Goal: Check status: Check status

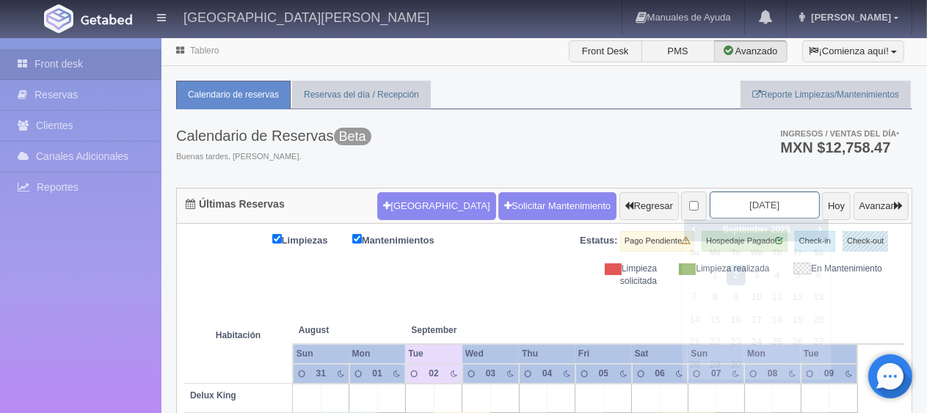
click at [711, 204] on input "2025-09-02" at bounding box center [765, 205] width 110 height 27
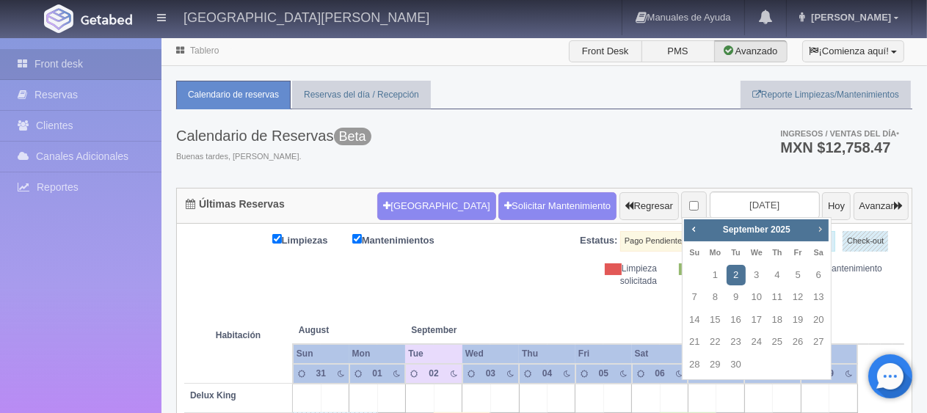
click at [819, 230] on span "Next" at bounding box center [820, 229] width 12 height 12
click at [822, 273] on link "1" at bounding box center [818, 275] width 19 height 21
type input "[DATE]"
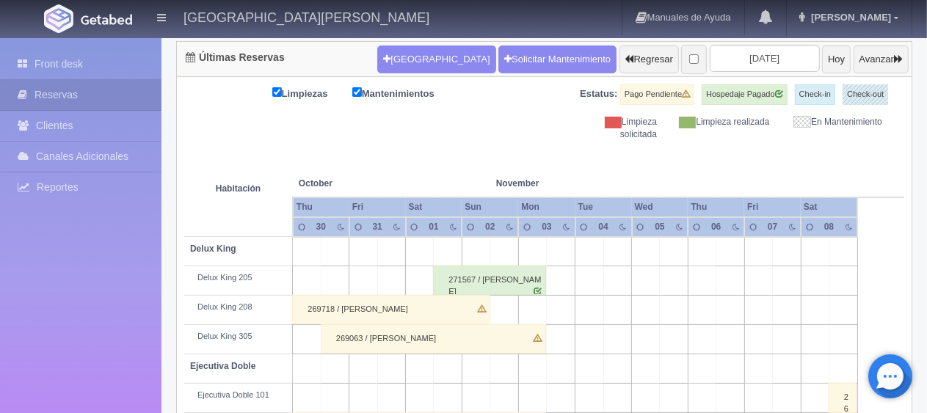
scroll to position [220, 0]
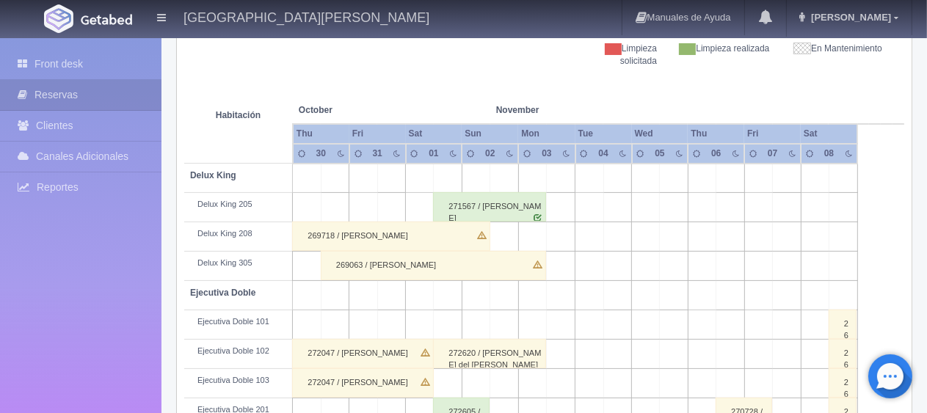
click at [504, 347] on div "272620 / [PERSON_NAME] del [PERSON_NAME]" at bounding box center [489, 353] width 113 height 29
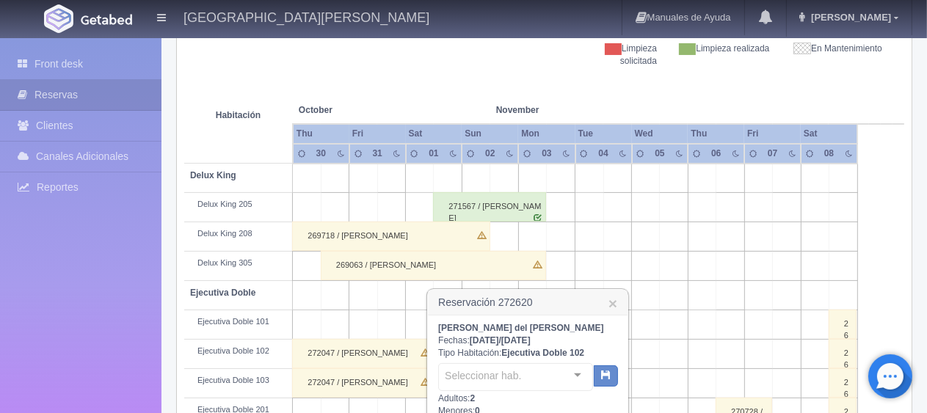
scroll to position [294, 0]
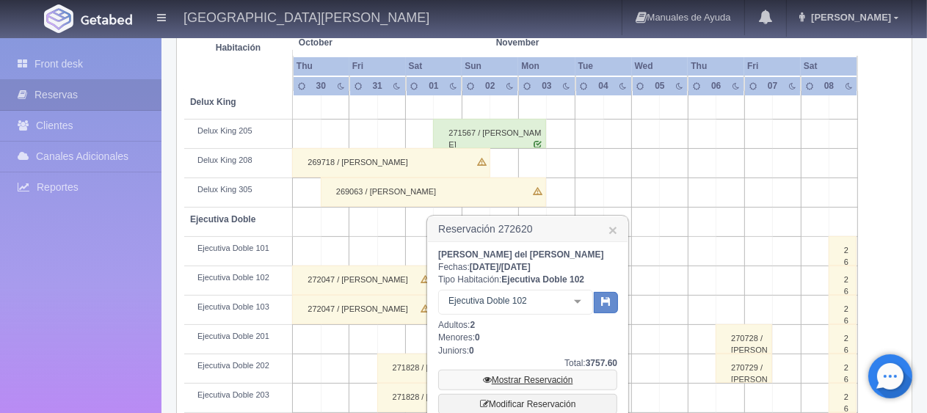
click at [513, 370] on link "Mostrar Reservación" at bounding box center [527, 380] width 179 height 21
click at [510, 374] on link "Mostrar Reservación" at bounding box center [527, 380] width 179 height 21
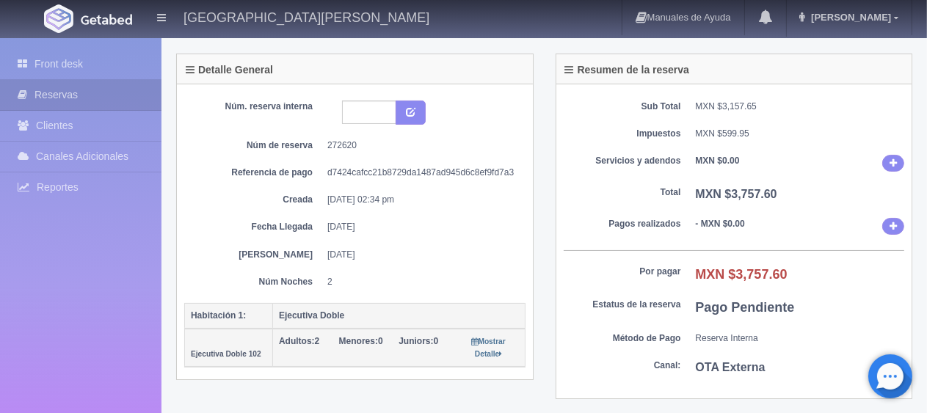
scroll to position [147, 0]
